Goal: Task Accomplishment & Management: Use online tool/utility

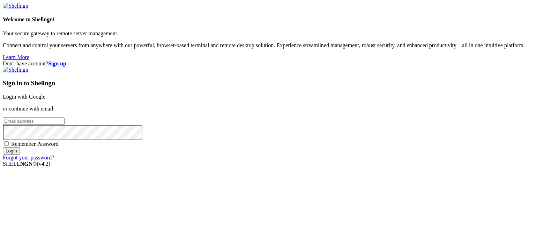
click at [45, 94] on link "Login with Google" at bounding box center [24, 97] width 43 height 6
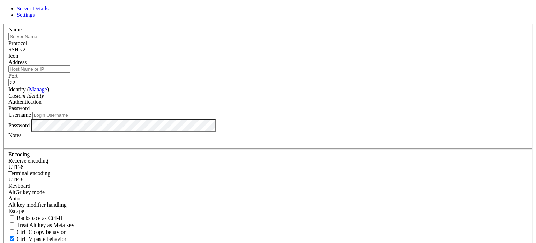
click at [70, 73] on input "Address" at bounding box center [39, 68] width 62 height 7
type input "[TECHNICAL_ID]"
click at [94, 119] on input "Username" at bounding box center [63, 114] width 62 height 7
type input "ubuntu"
click at [70, 40] on input "text" at bounding box center [39, 36] width 62 height 7
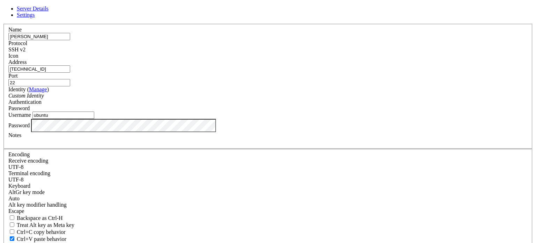
type input "[PERSON_NAME]"
